Goal: Information Seeking & Learning: Learn about a topic

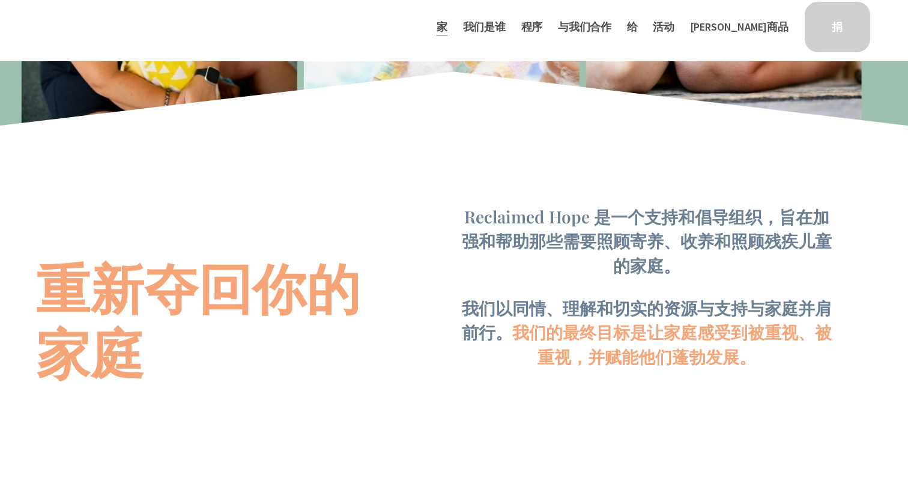
scroll to position [624, 0]
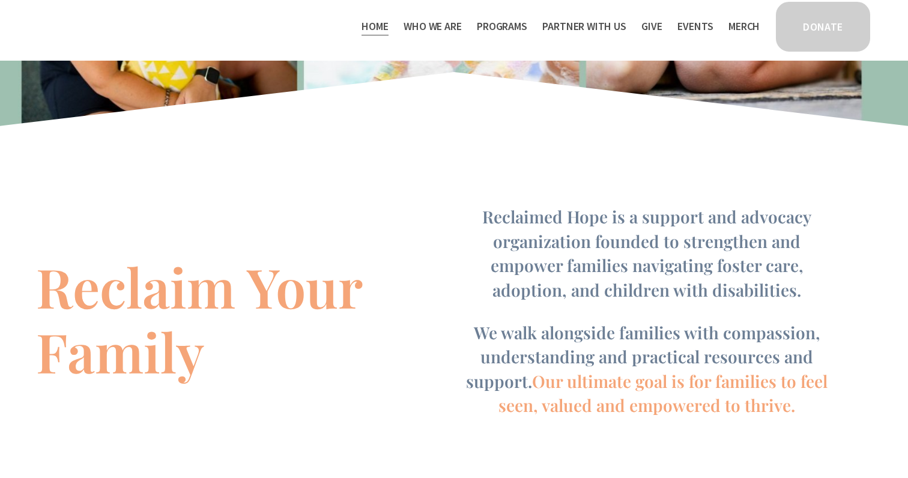
click at [401, 355] on div "Reclaim Your Family Reclaimed Hope is a support and advocacy organization found…" at bounding box center [454, 324] width 908 height 337
click at [492, 169] on div "Reclaim Your Family Reclaimed Hope is a support and advocacy organization found…" at bounding box center [454, 324] width 908 height 337
click at [550, 260] on span "Reclaimed Hope is a support and advocacy organization founded to strengthen and…" at bounding box center [648, 252] width 333 height 95
click at [595, 192] on div "Reclaim Your Family Reclaimed Hope is a support and advocacy organization found…" at bounding box center [454, 324] width 908 height 337
click at [486, 241] on h4 "Reclaimed Hope is a support and advocacy organization founded to strengthen and…" at bounding box center [646, 253] width 379 height 97
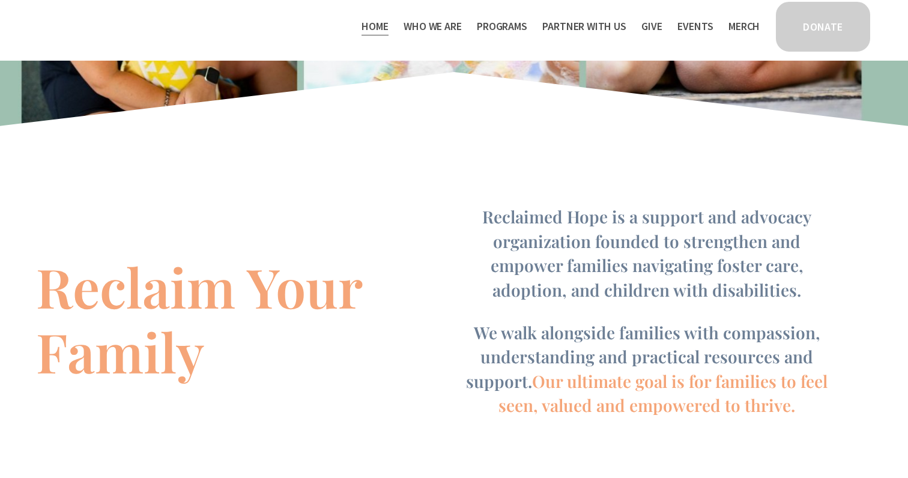
click at [543, 208] on span "Reclaimed Hope is a support and advocacy organization founded to strengthen and…" at bounding box center [648, 252] width 333 height 95
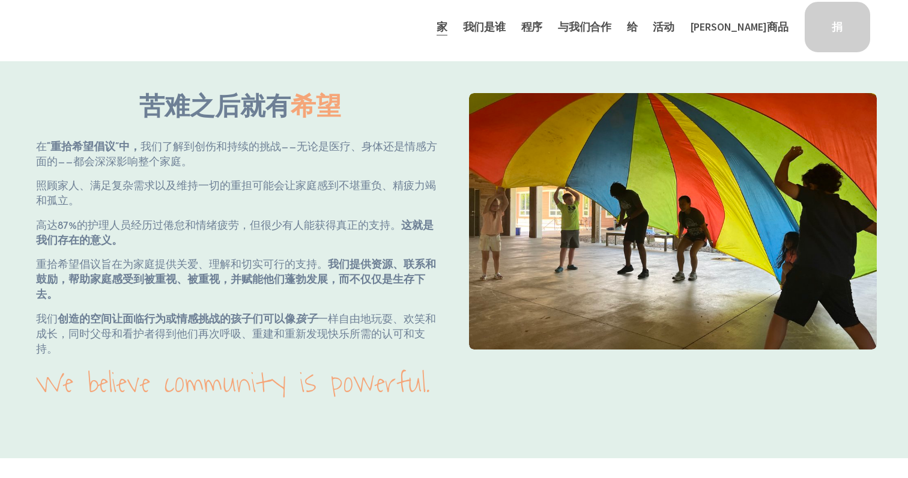
scroll to position [1192, 0]
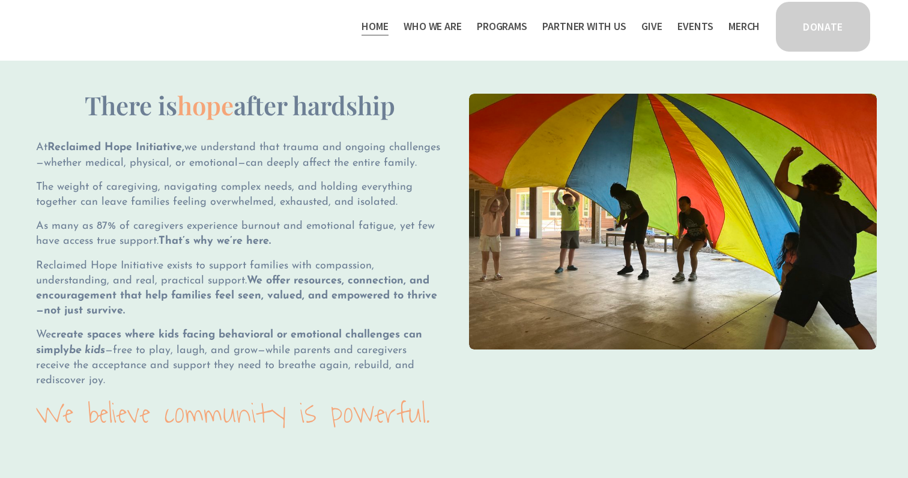
click at [540, 53] on div "Skip to Content Home Who We Are" at bounding box center [454, 30] width 908 height 61
click at [713, 60] on div "There is hope after hardship At Reclaimed Hope Initiative, we understand that t…" at bounding box center [454, 258] width 908 height 461
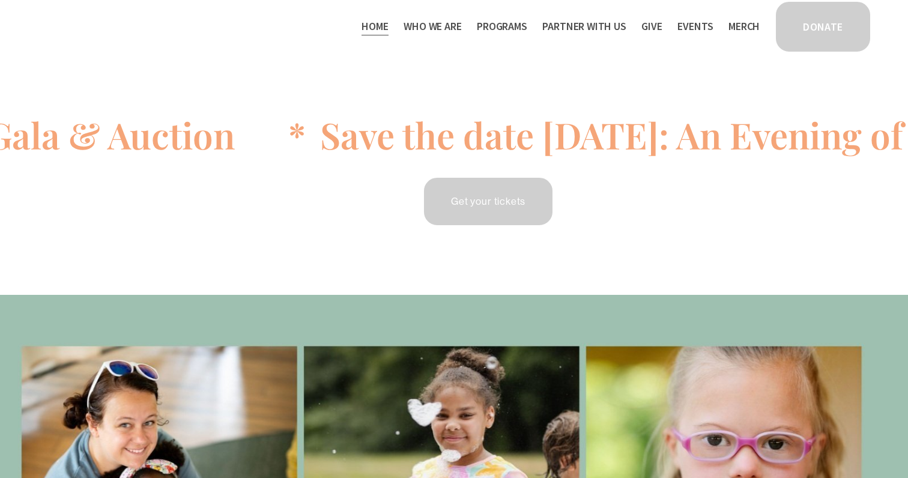
scroll to position [0, 0]
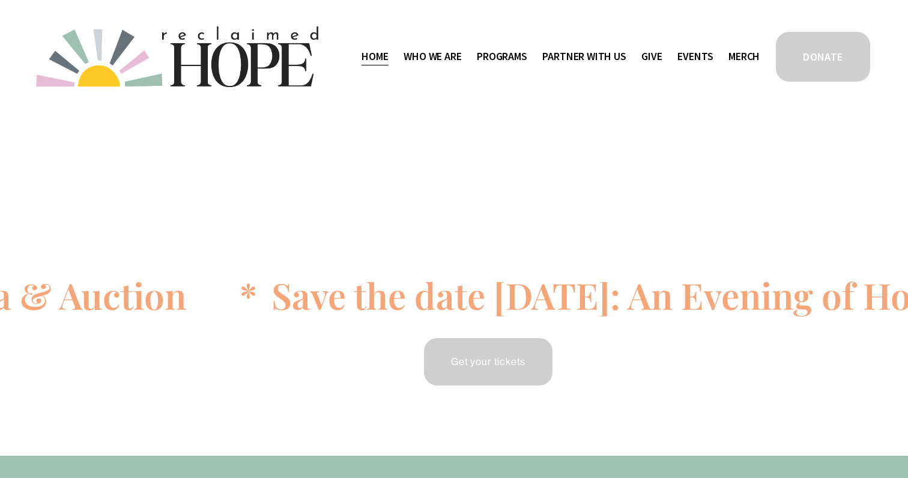
click at [480, 101] on div "Skip to Content Home Who We Are" at bounding box center [454, 56] width 908 height 113
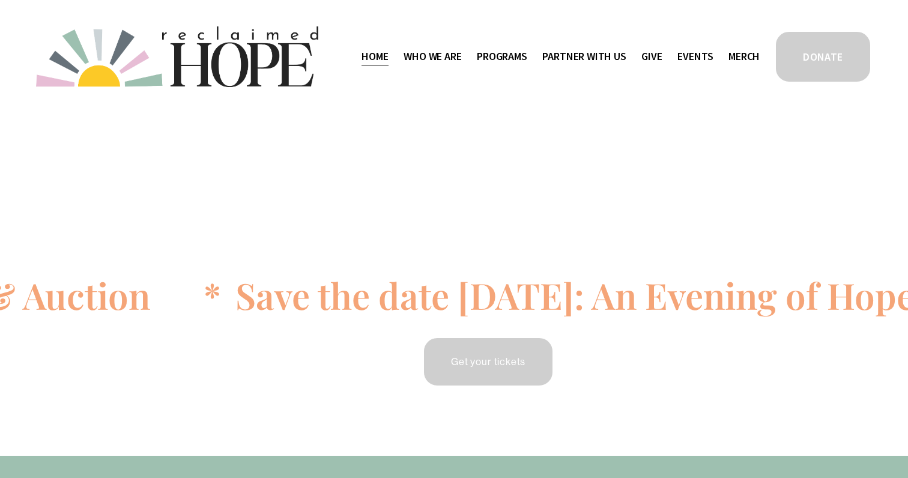
click at [509, 59] on span "Programs" at bounding box center [502, 56] width 50 height 17
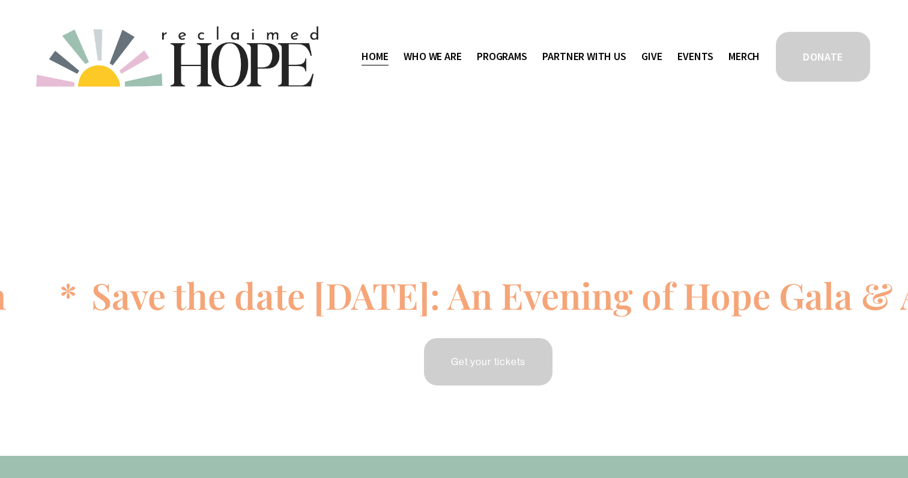
click at [0, 0] on span "Thrive Support Groups" at bounding box center [0, 0] width 0 height 0
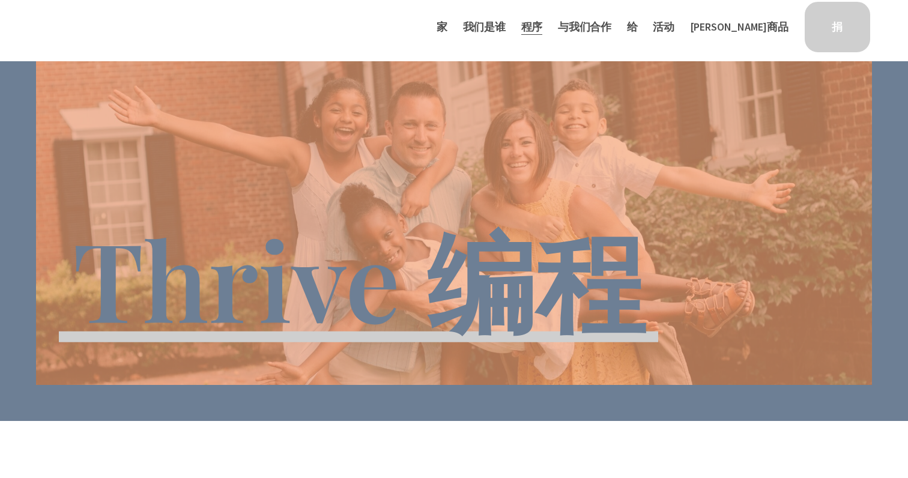
scroll to position [1, 0]
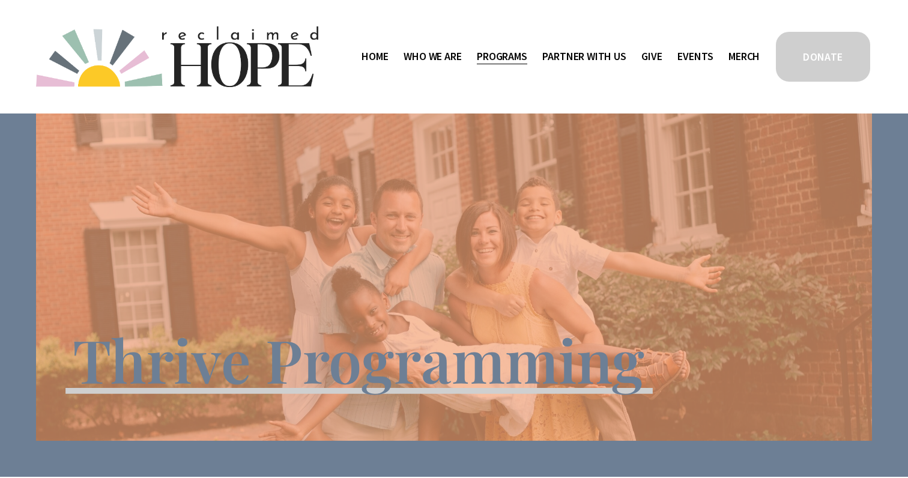
click at [0, 0] on span "Camp Hope" at bounding box center [0, 0] width 0 height 0
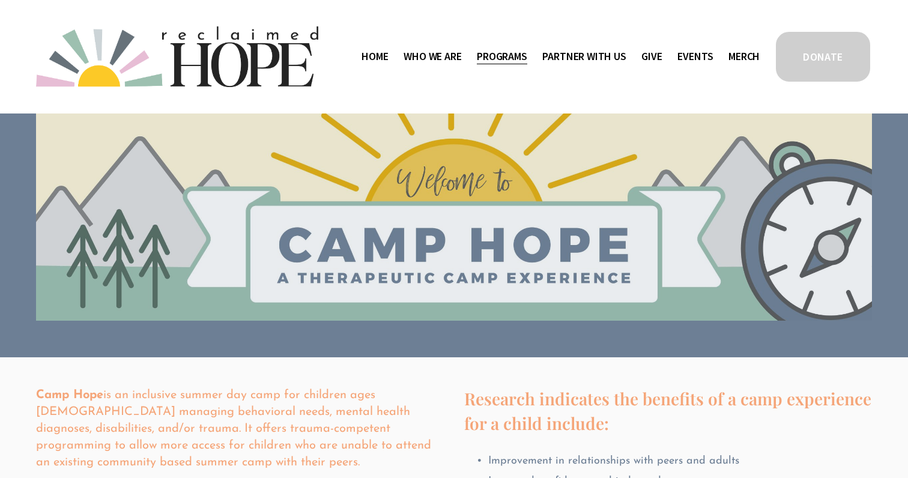
click at [0, 0] on span "Thrive Support Groups" at bounding box center [0, 0] width 0 height 0
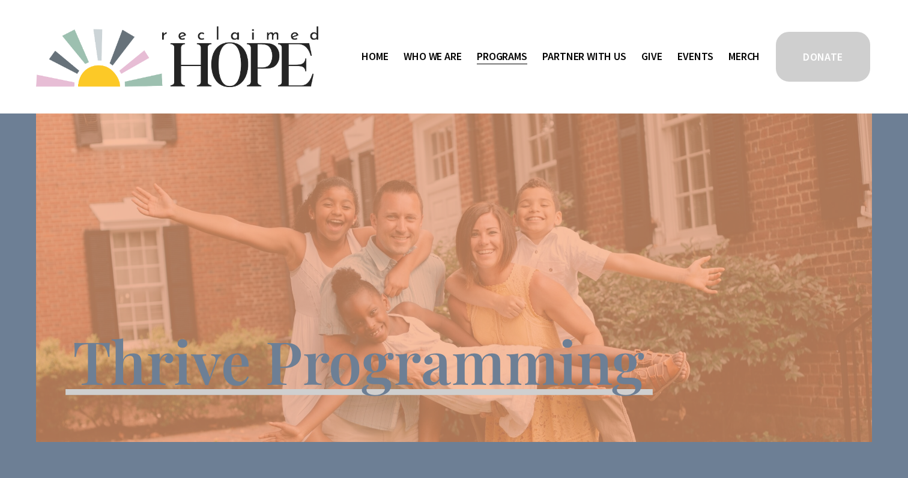
click at [477, 21] on div "Skip to Content Home Who We Are" at bounding box center [454, 56] width 908 height 113
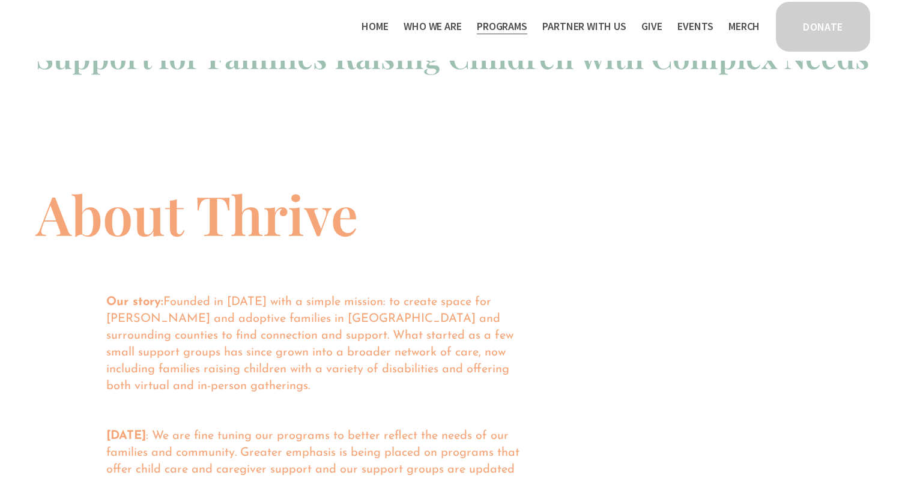
scroll to position [671, 0]
